Goal: Navigation & Orientation: Find specific page/section

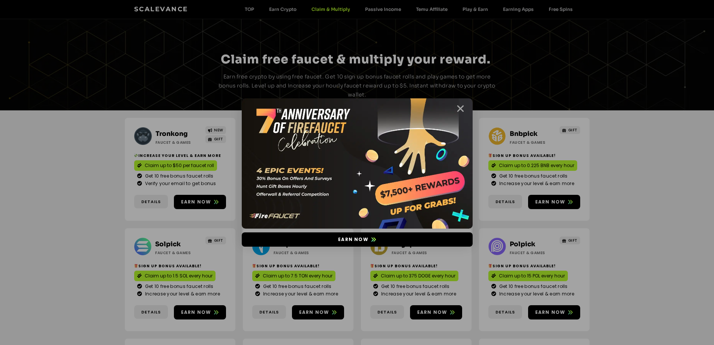
click at [460, 108] on icon "Close" at bounding box center [460, 108] width 9 height 9
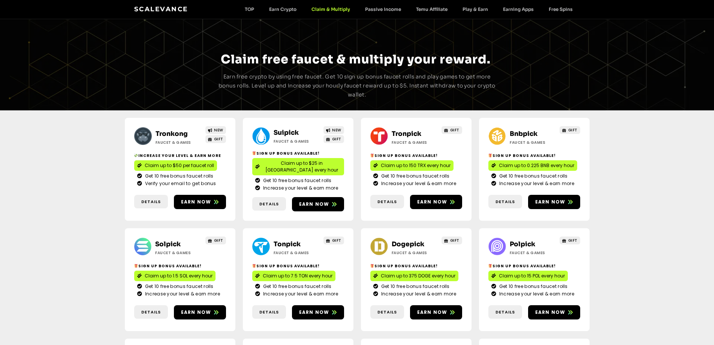
click at [169, 132] on link "Tronkong" at bounding box center [172, 134] width 32 height 8
click at [292, 131] on link "Suipick" at bounding box center [286, 133] width 25 height 8
click at [523, 131] on link "Bnbpick" at bounding box center [524, 134] width 28 height 8
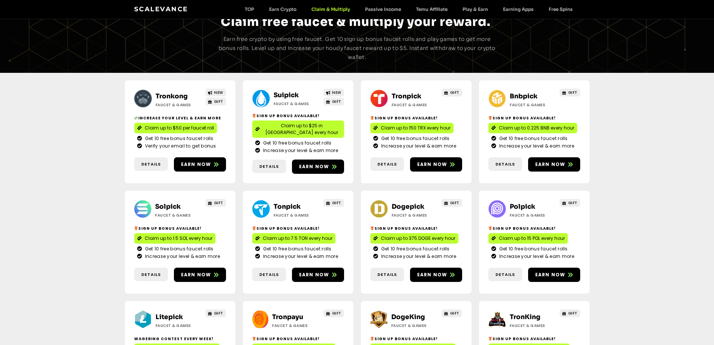
click at [163, 203] on link "Solpick" at bounding box center [168, 207] width 26 height 8
click at [177, 203] on link "Solpick" at bounding box center [168, 207] width 26 height 8
click at [409, 203] on link "Dogepick" at bounding box center [408, 207] width 33 height 8
click at [522, 203] on link "Polpick" at bounding box center [523, 207] width 26 height 8
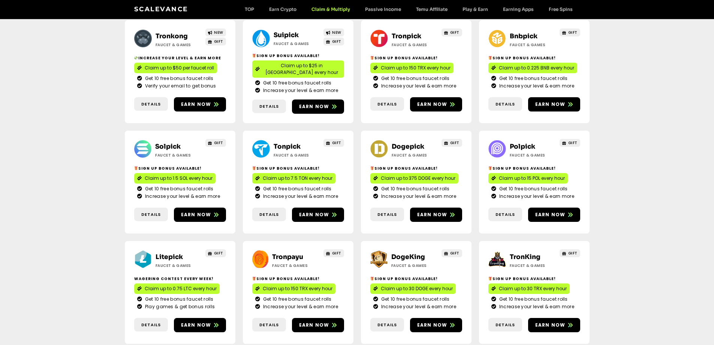
scroll to position [150, 0]
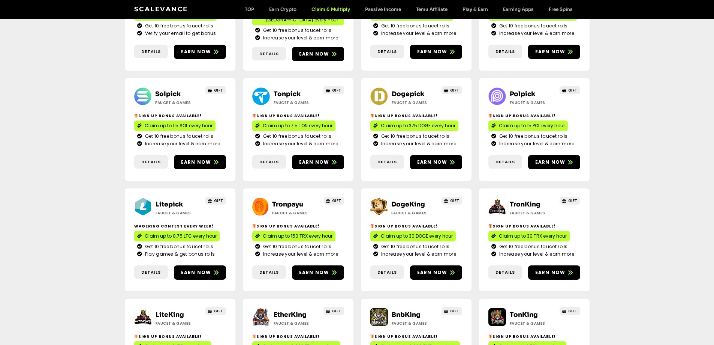
click at [170, 200] on link "Litepick" at bounding box center [169, 204] width 27 height 8
click at [174, 311] on link "LiteKing" at bounding box center [170, 315] width 29 height 8
click at [403, 200] on link "DogeKing" at bounding box center [409, 204] width 34 height 8
click at [526, 200] on link "TronKing" at bounding box center [525, 204] width 31 height 8
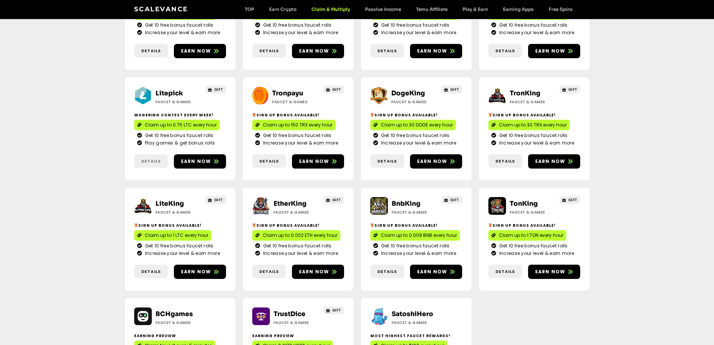
scroll to position [263, 0]
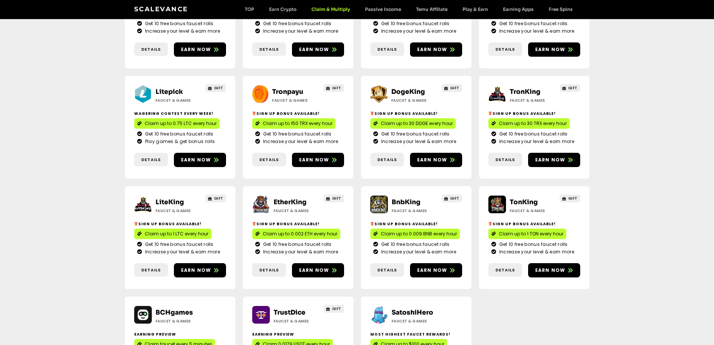
click at [287, 198] on link "EtherKing" at bounding box center [290, 202] width 33 height 8
click at [405, 198] on link "BnbKing" at bounding box center [406, 202] width 29 height 8
click at [524, 198] on link "TonKing" at bounding box center [524, 202] width 28 height 8
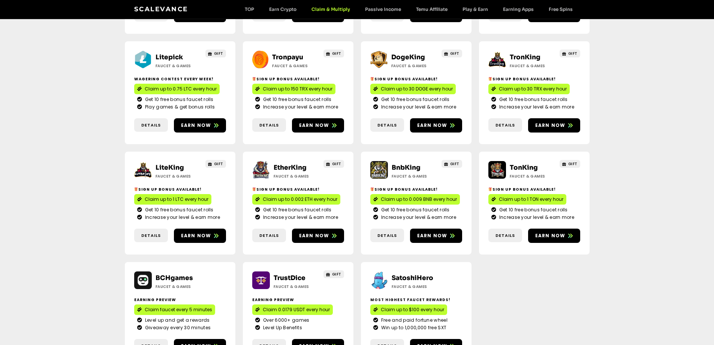
scroll to position [375, 0]
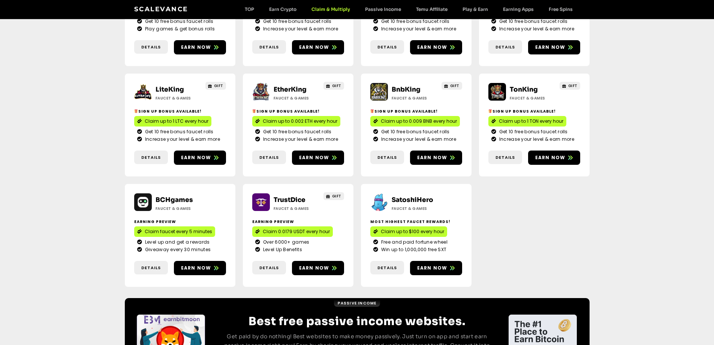
click at [287, 196] on link "TrustDice" at bounding box center [290, 200] width 32 height 8
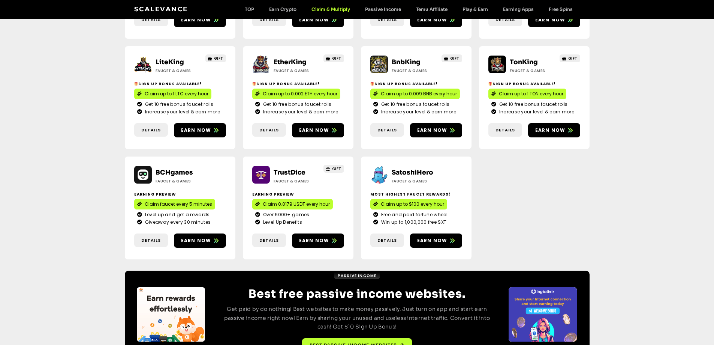
scroll to position [410, 0]
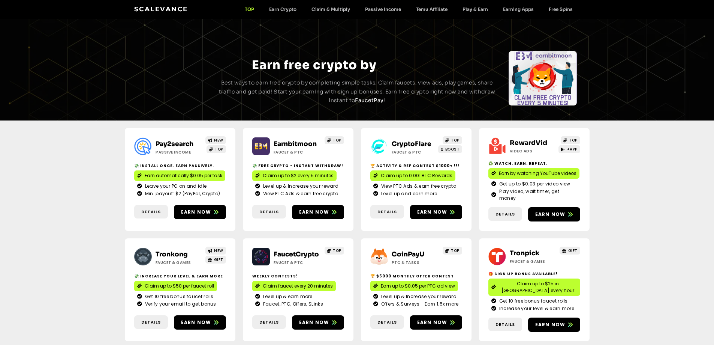
click at [178, 141] on link "Pay2search" at bounding box center [175, 144] width 38 height 8
click at [406, 140] on link "CryptoFlare" at bounding box center [412, 144] width 40 height 8
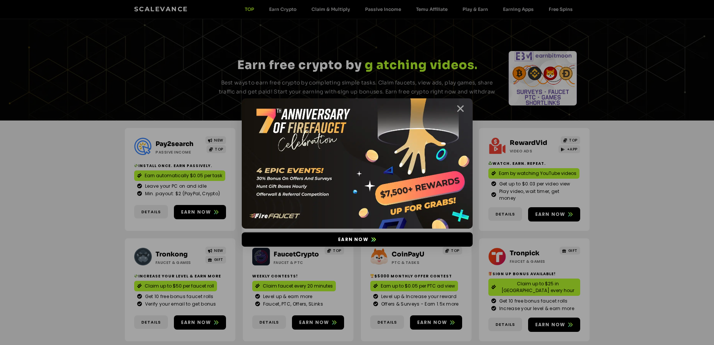
drag, startPoint x: 463, startPoint y: 107, endPoint x: 459, endPoint y: 105, distance: 4.4
click at [463, 107] on icon "Close" at bounding box center [460, 108] width 9 height 9
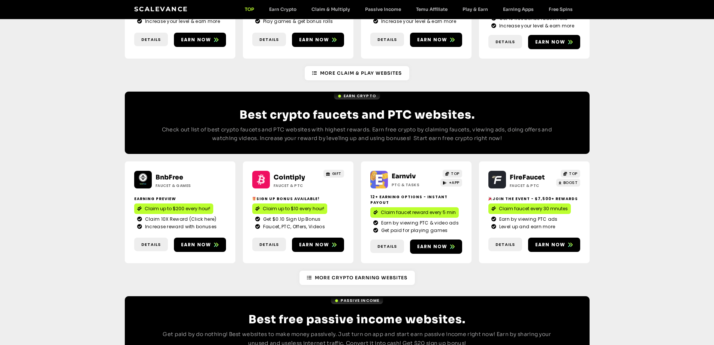
scroll to position [568, 0]
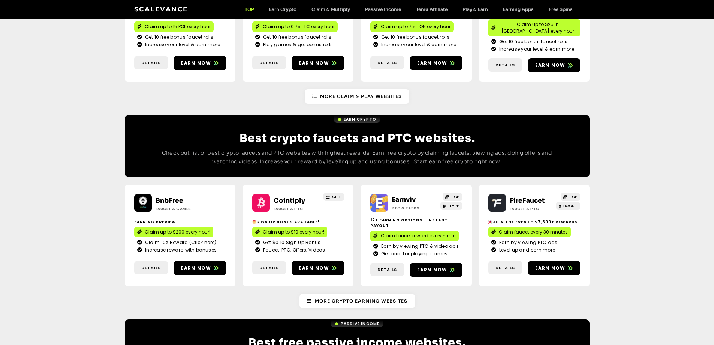
click at [282, 197] on link "Cointiply" at bounding box center [290, 201] width 32 height 8
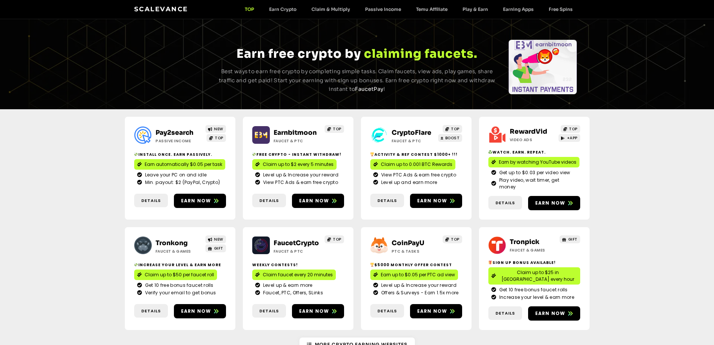
scroll to position [0, 0]
